Goal: Task Accomplishment & Management: Manage account settings

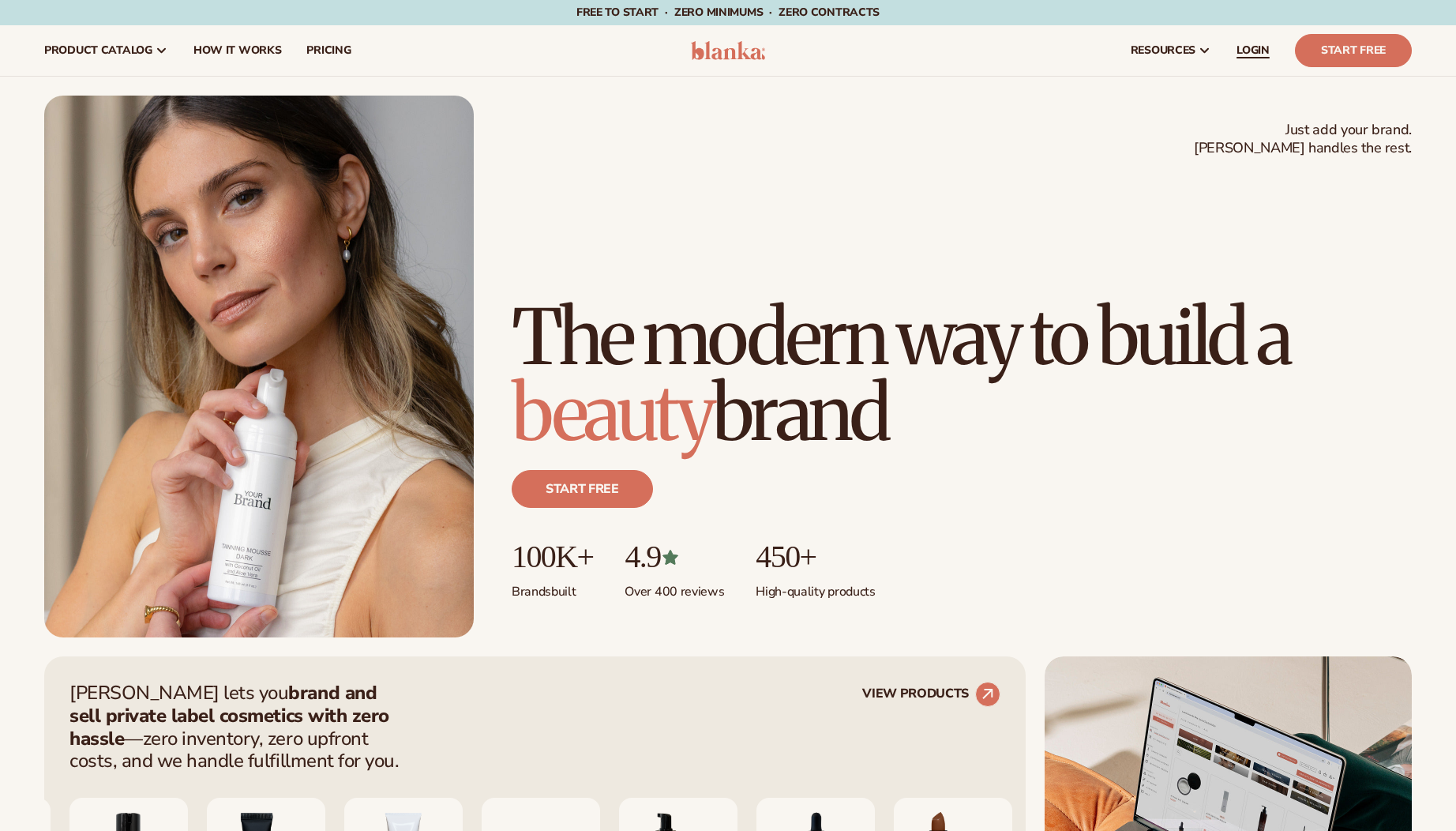
click at [1251, 45] on span "LOGIN" at bounding box center [1253, 50] width 33 height 13
click at [1249, 52] on span "LOGIN" at bounding box center [1253, 50] width 33 height 13
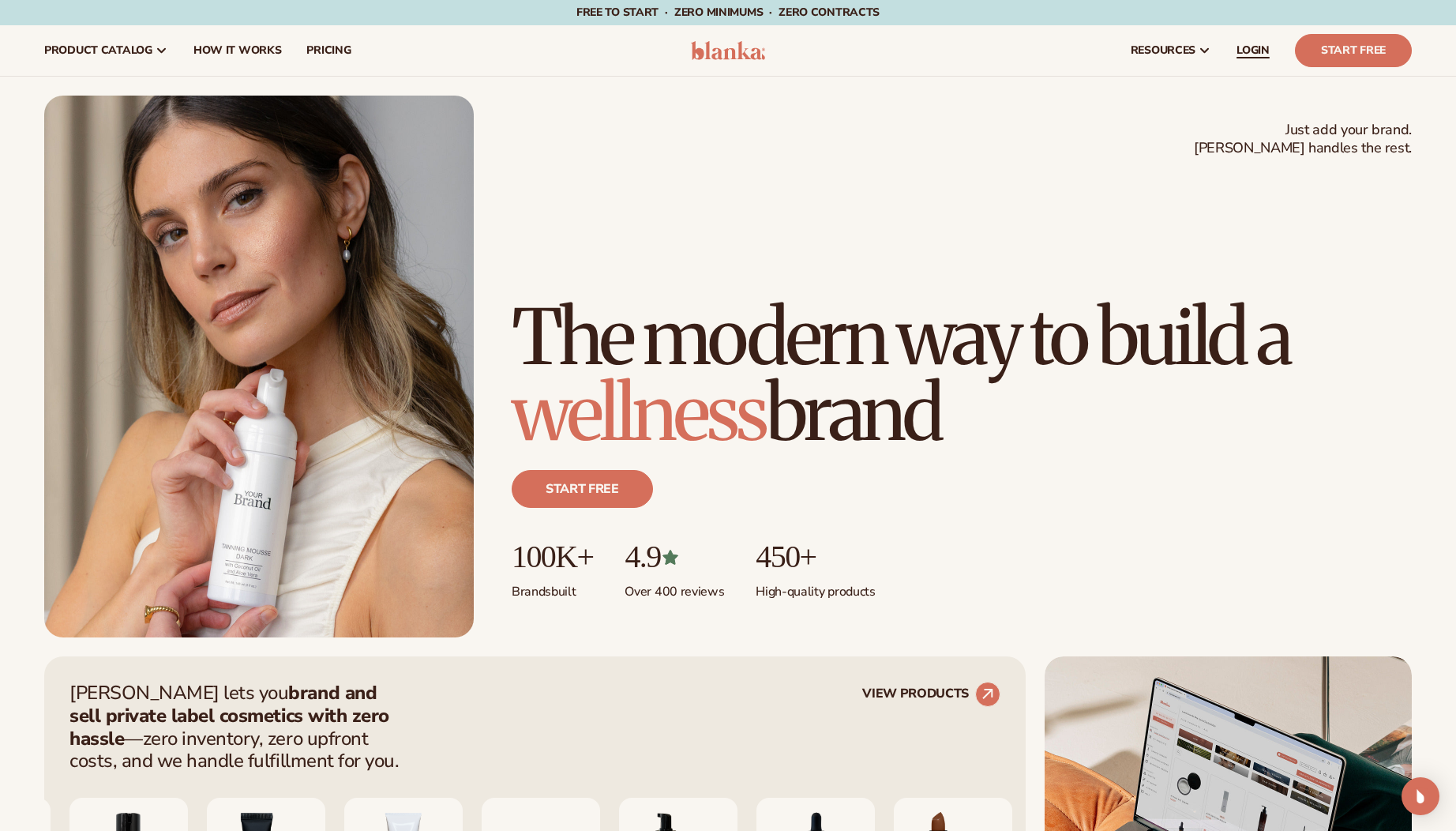
click at [1245, 52] on span "LOGIN" at bounding box center [1253, 50] width 33 height 13
